Goal: Check status: Check status

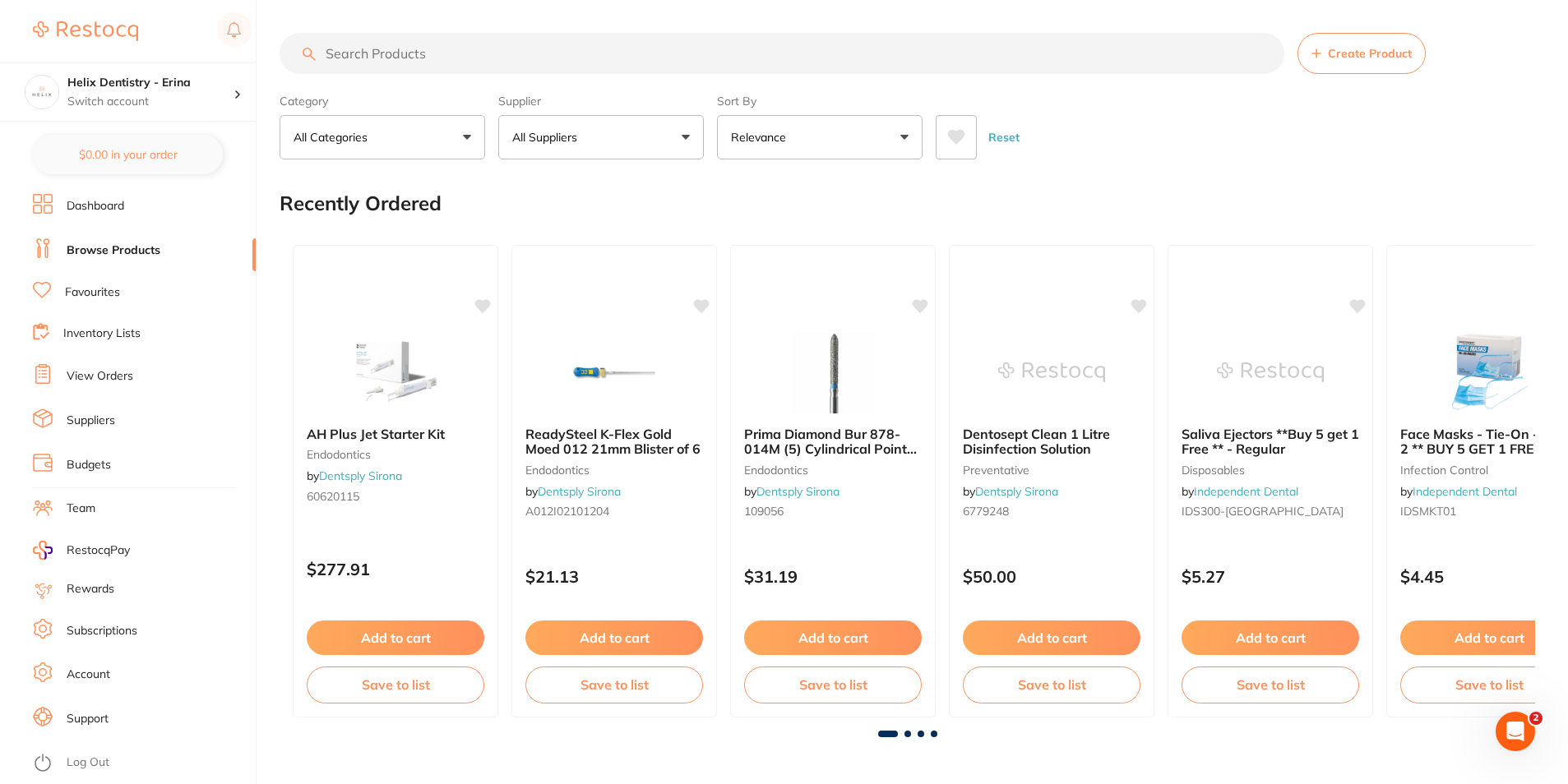
click at [116, 366] on li "View Orders" at bounding box center [145, 376] width 223 height 24
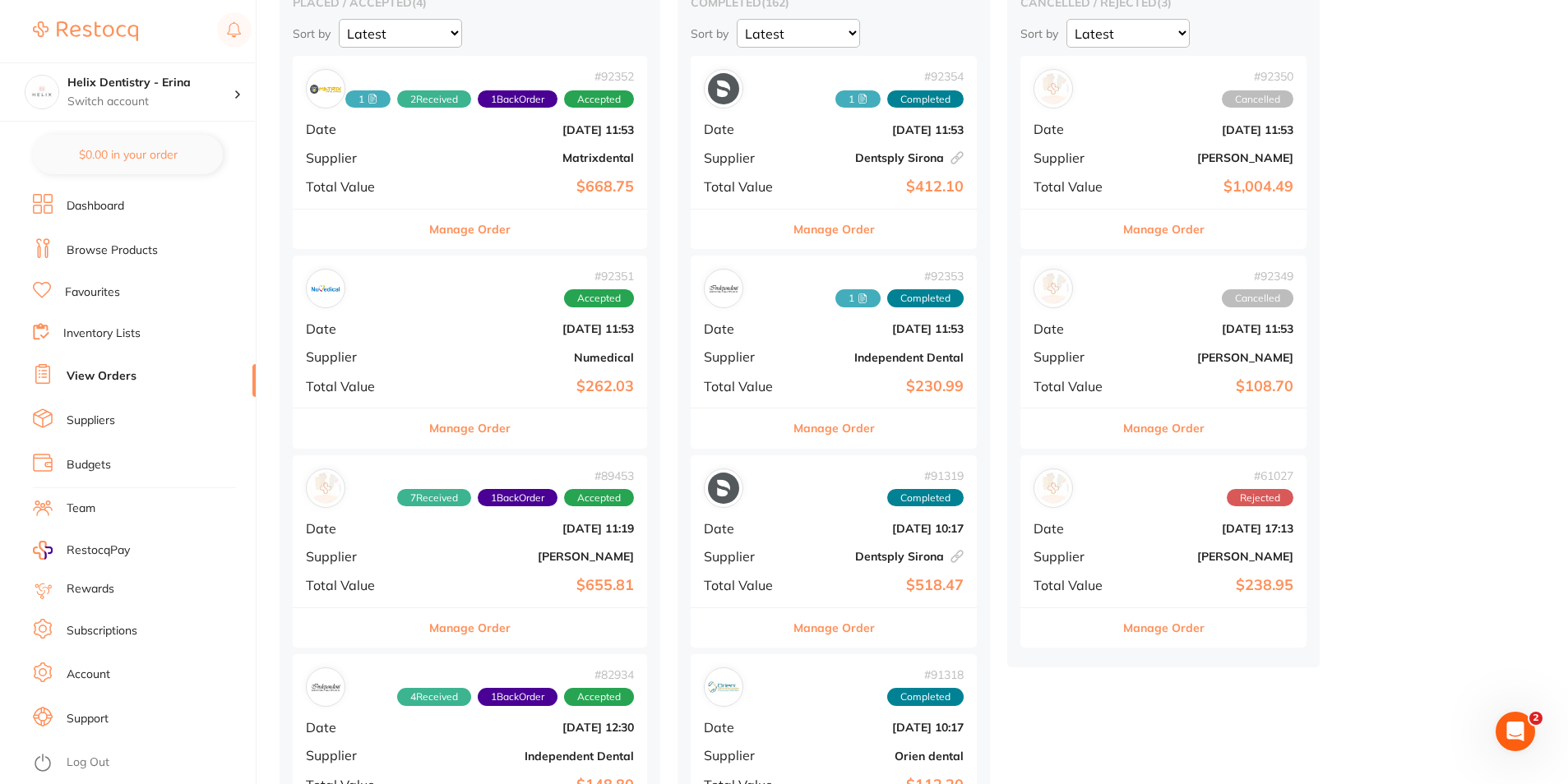
scroll to position [247, 0]
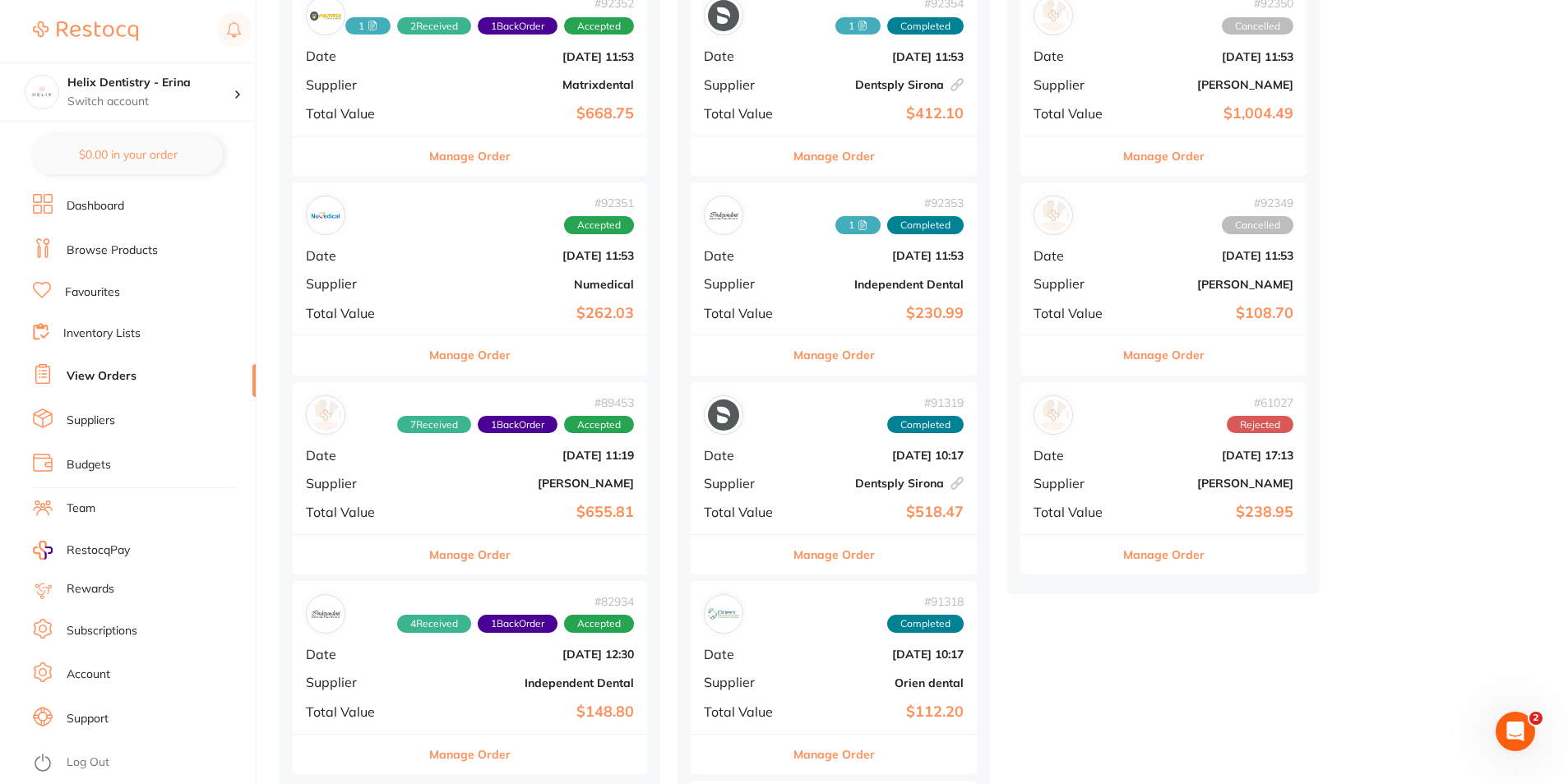
click at [1189, 357] on button "Manage Order" at bounding box center [1163, 355] width 82 height 39
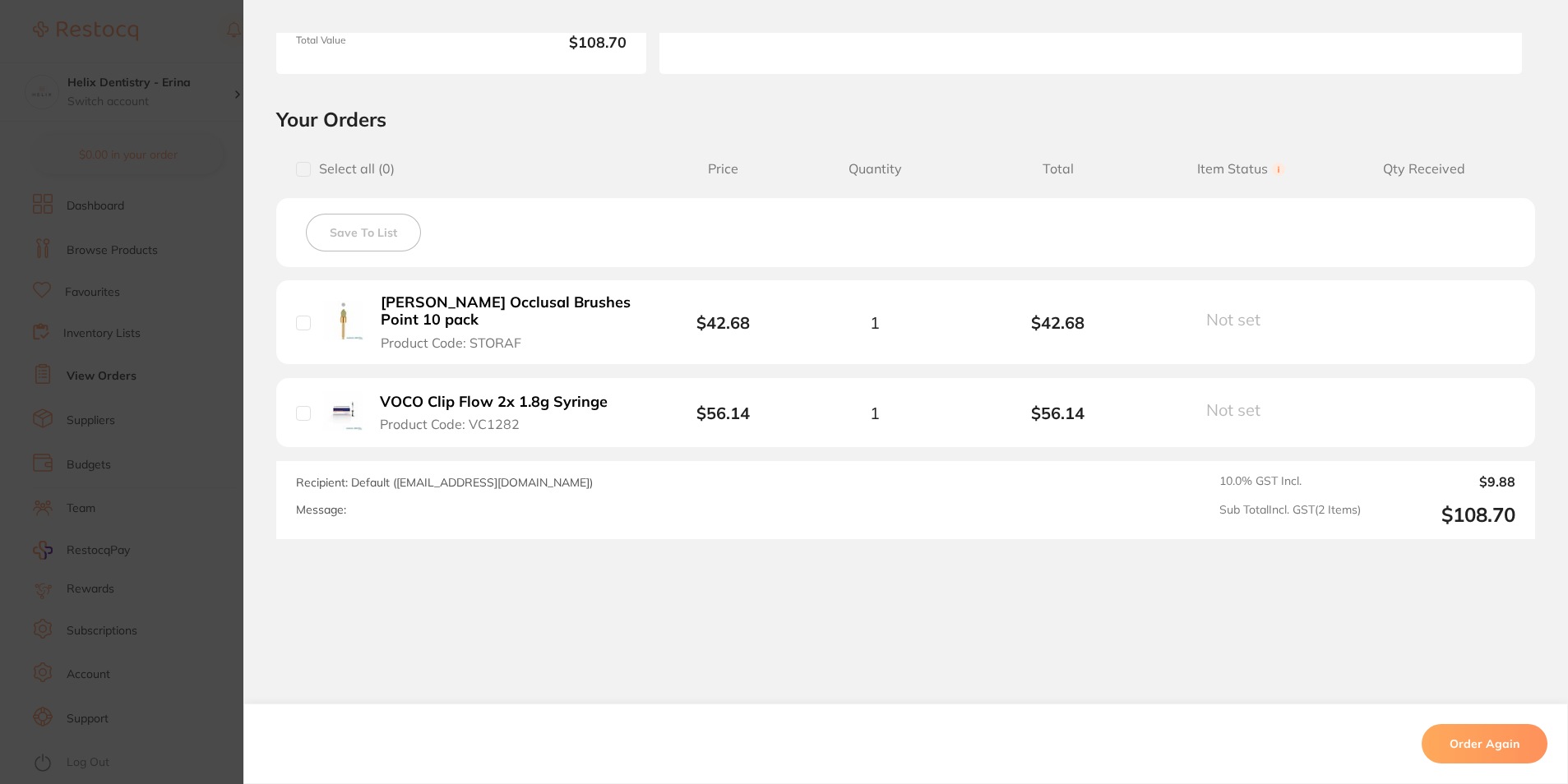
click at [210, 416] on section "Order ID: Restocq- 92349 Order Information Cancelled Order Date [DATE] 11:53 Su…" at bounding box center [784, 392] width 1568 height 784
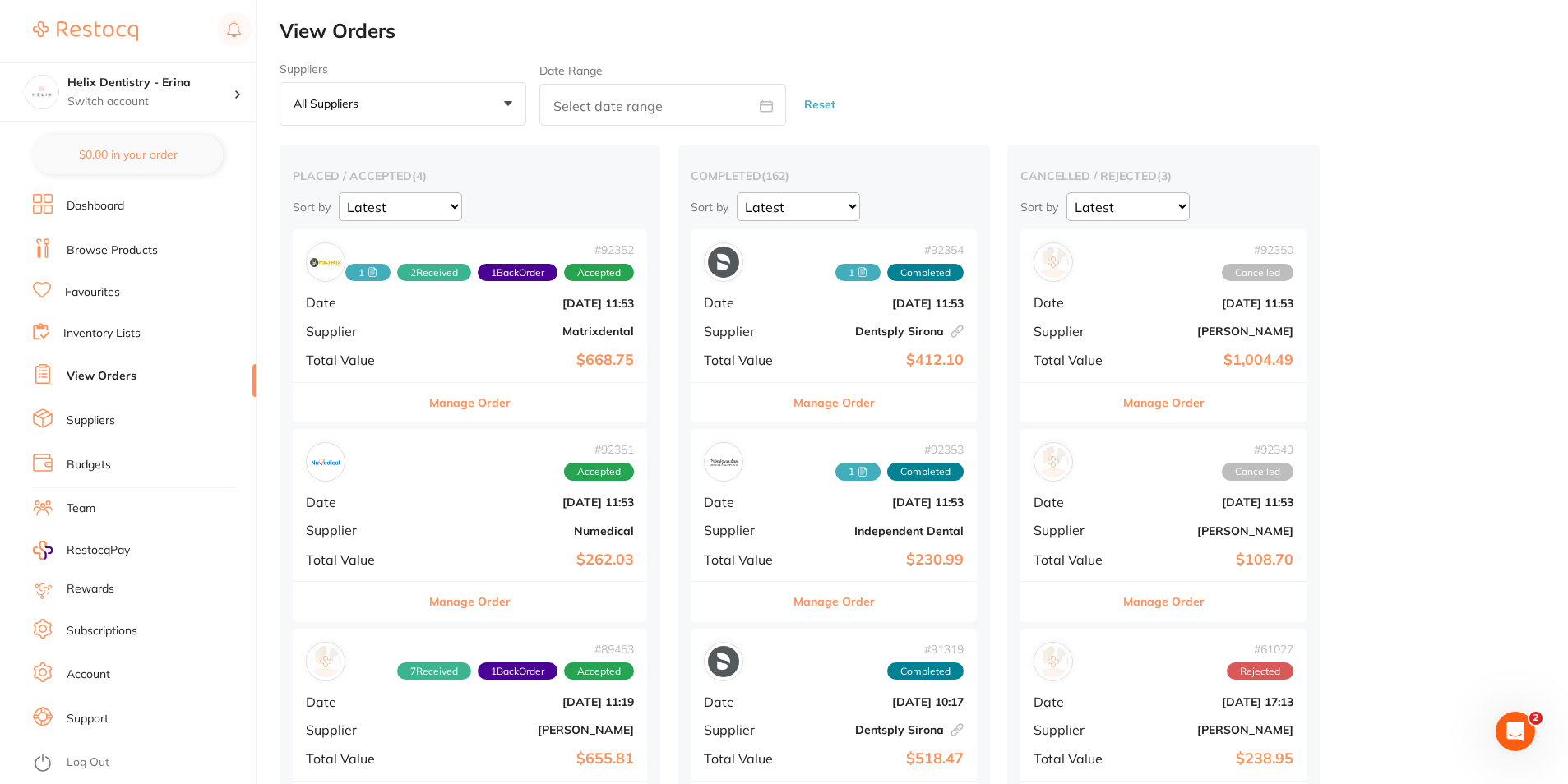
click at [1164, 401] on button "Manage Order" at bounding box center [1163, 403] width 82 height 39
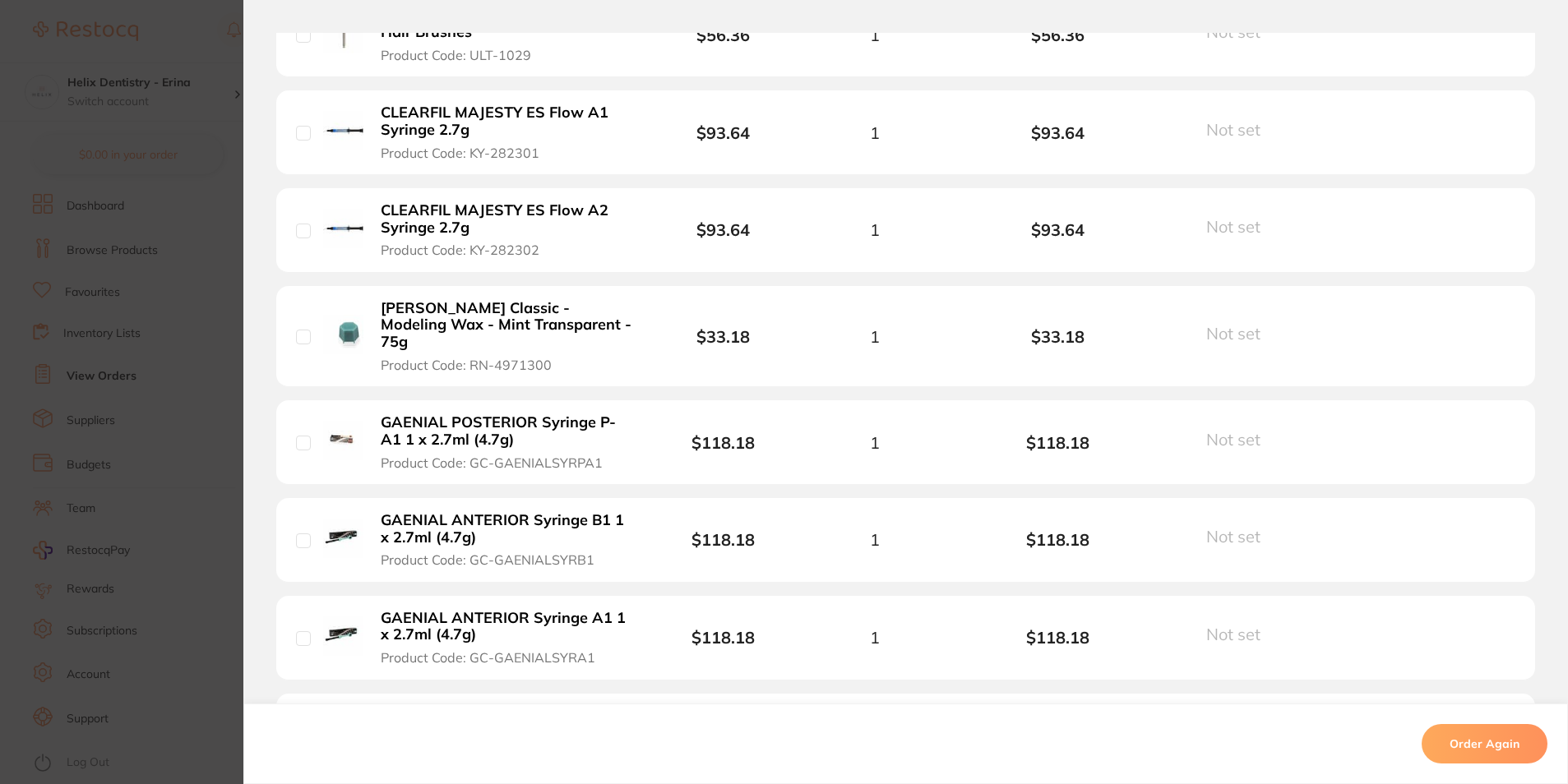
scroll to position [1224, 0]
